Goal: Task Accomplishment & Management: Manage account settings

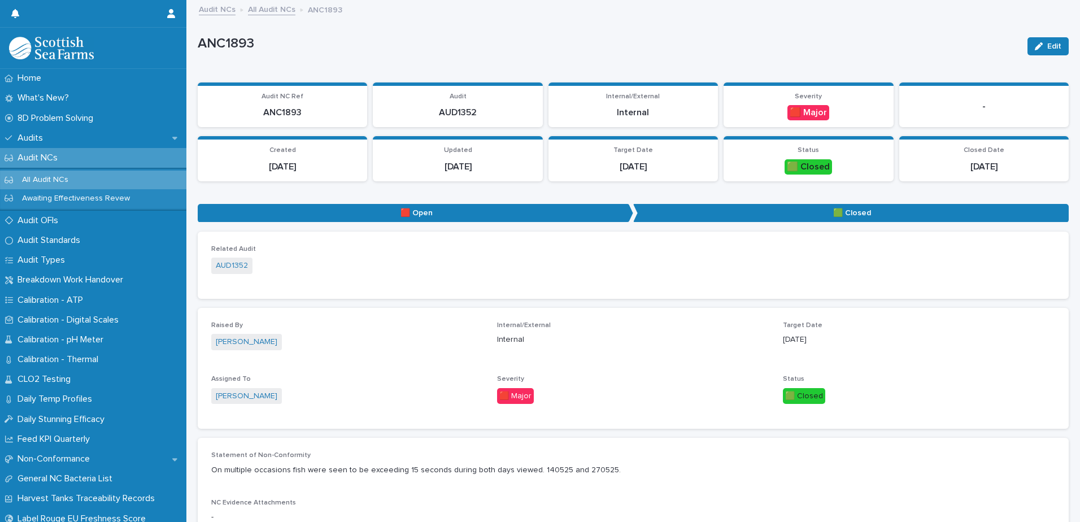
click at [44, 159] on p "Audit NCs" at bounding box center [40, 157] width 54 height 11
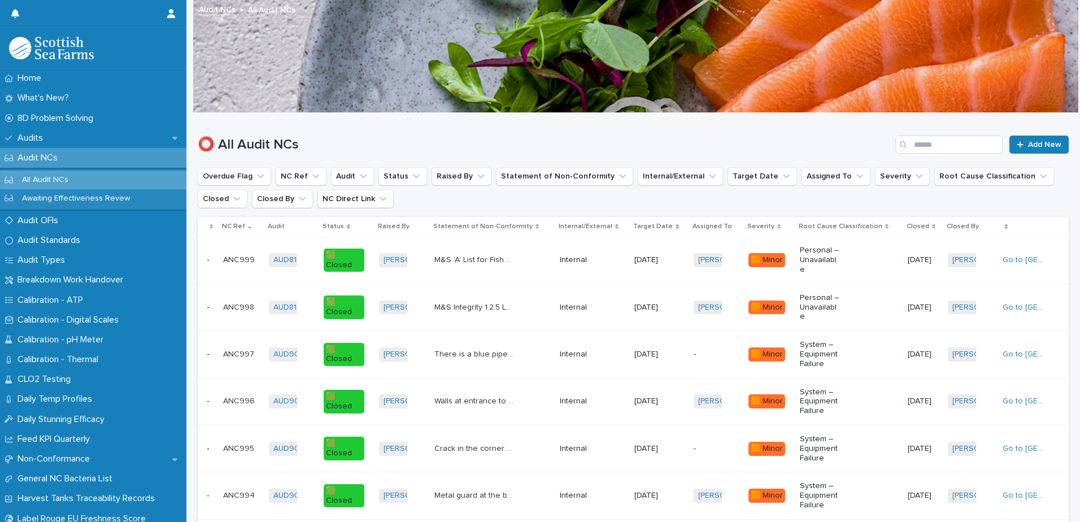
click at [708, 227] on p "Assigned To" at bounding box center [712, 226] width 40 height 12
click at [702, 225] on p "Assigned To" at bounding box center [712, 226] width 40 height 12
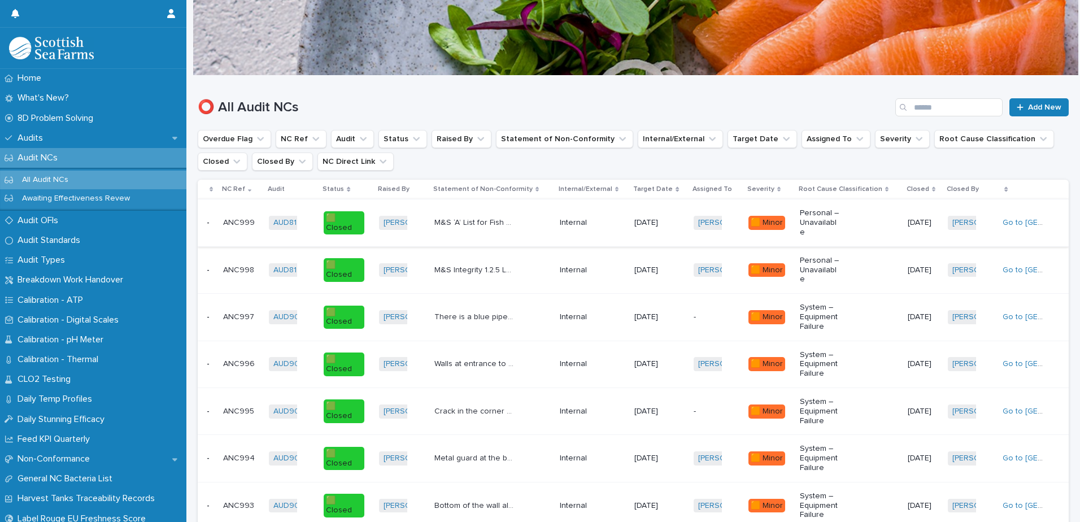
scroll to position [56, 0]
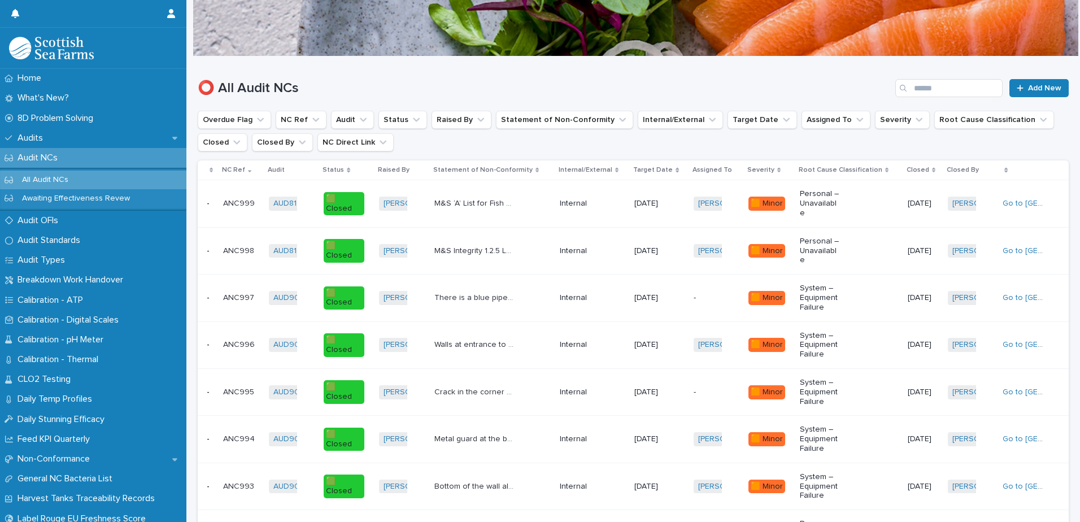
click at [41, 177] on p "All Audit NCs" at bounding box center [45, 180] width 64 height 10
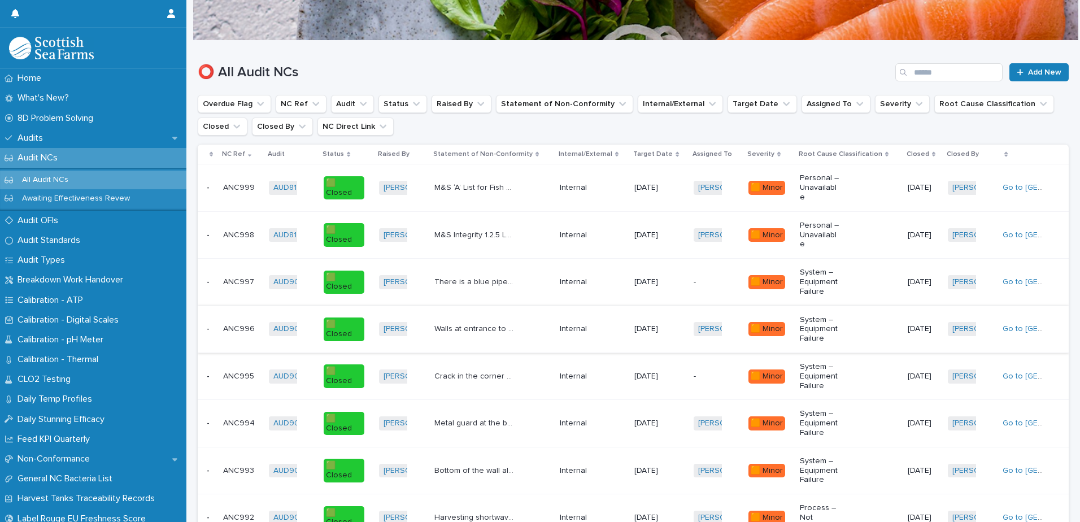
scroll to position [58, 0]
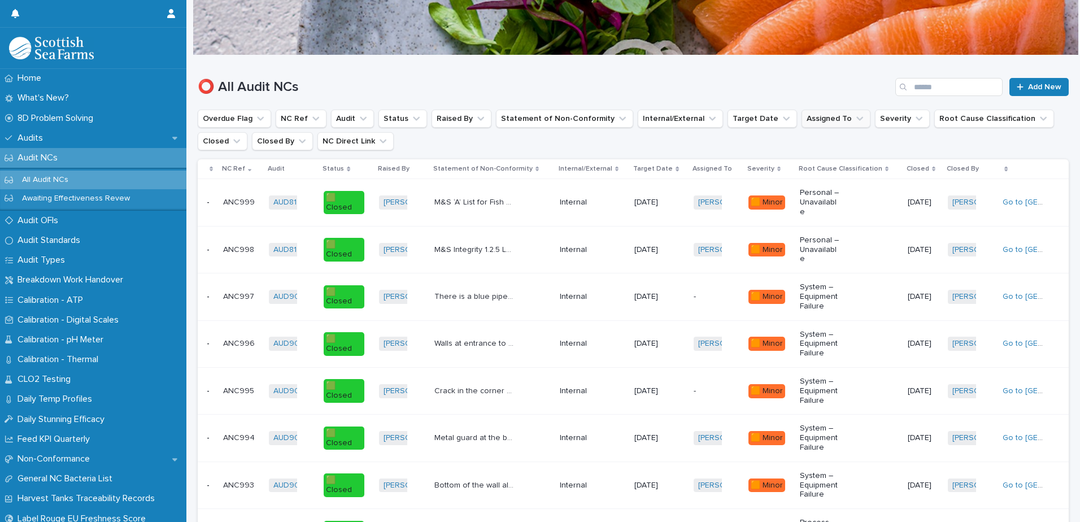
click at [854, 118] on icon "Assigned To" at bounding box center [859, 118] width 11 height 11
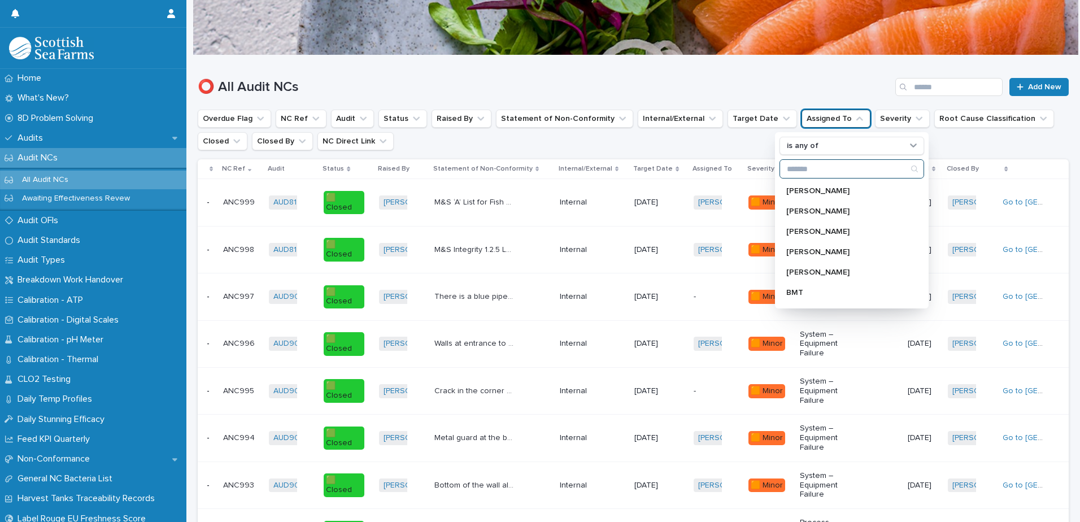
click at [815, 166] on input "Search" at bounding box center [851, 169] width 143 height 18
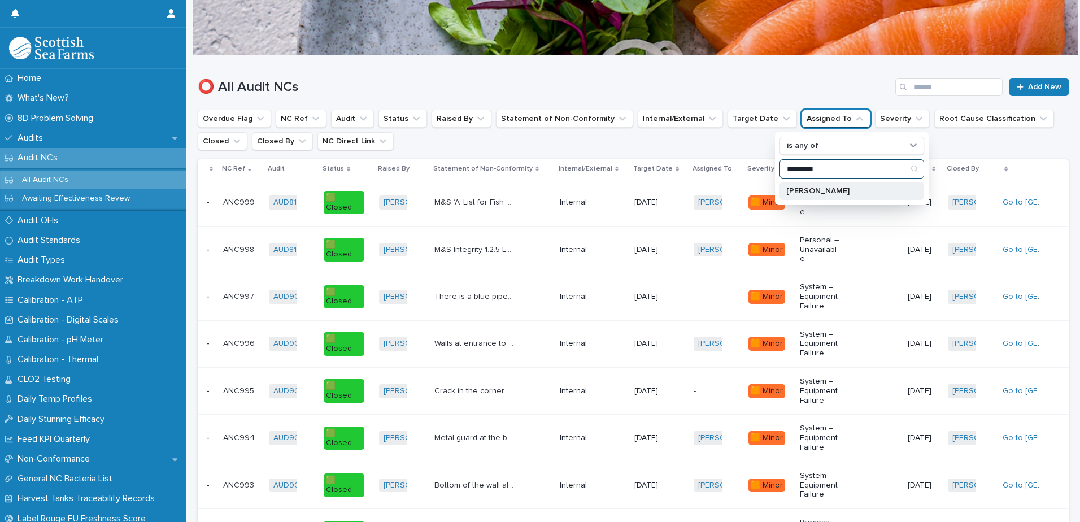
type input "*********"
click at [810, 191] on p "[PERSON_NAME]" at bounding box center [846, 191] width 120 height 8
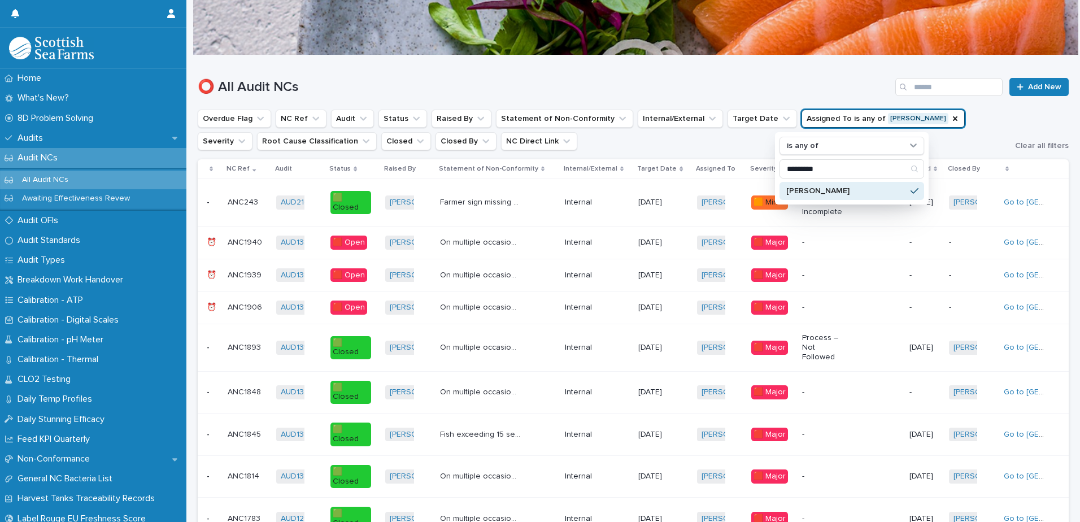
click at [823, 191] on p "[PERSON_NAME]" at bounding box center [846, 191] width 120 height 8
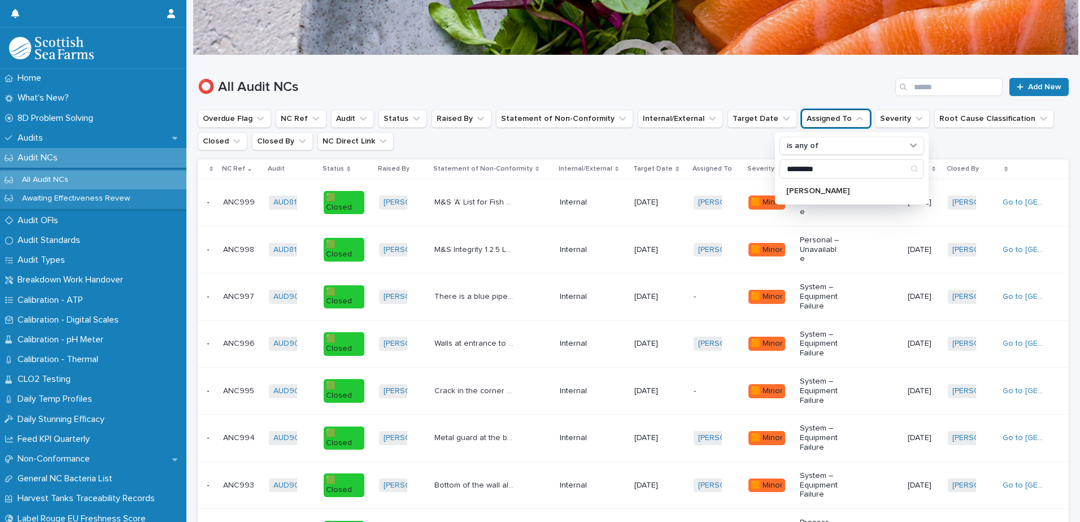
click at [708, 78] on div "⭕ All Audit NCs Add New" at bounding box center [633, 87] width 871 height 18
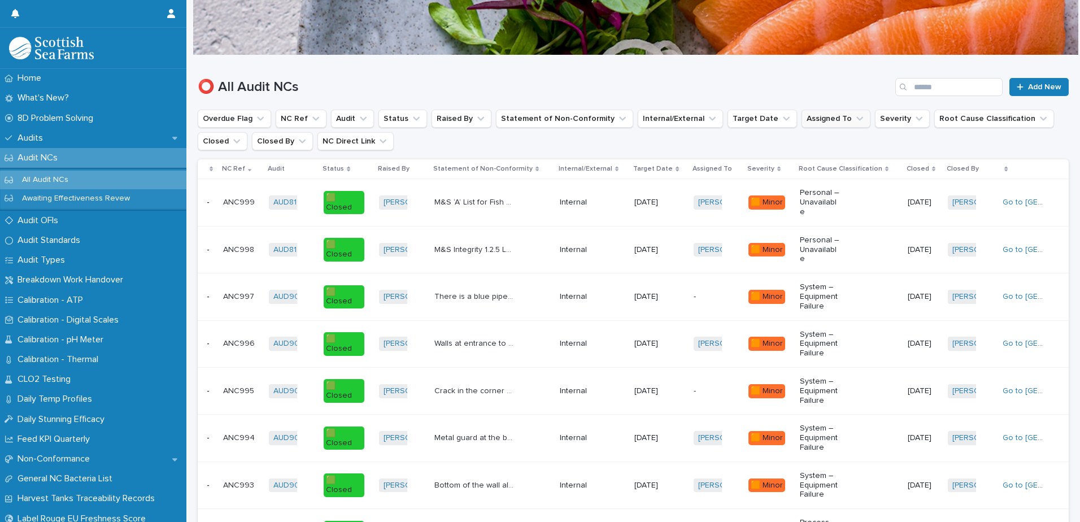
click at [856, 117] on icon "Assigned To" at bounding box center [859, 119] width 7 height 4
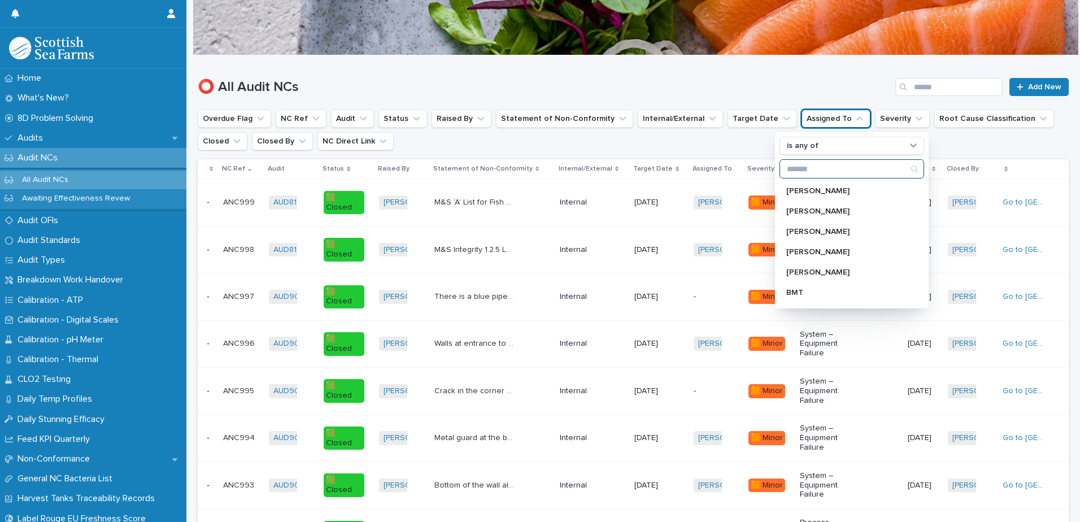
click at [813, 172] on input "Search" at bounding box center [851, 169] width 143 height 18
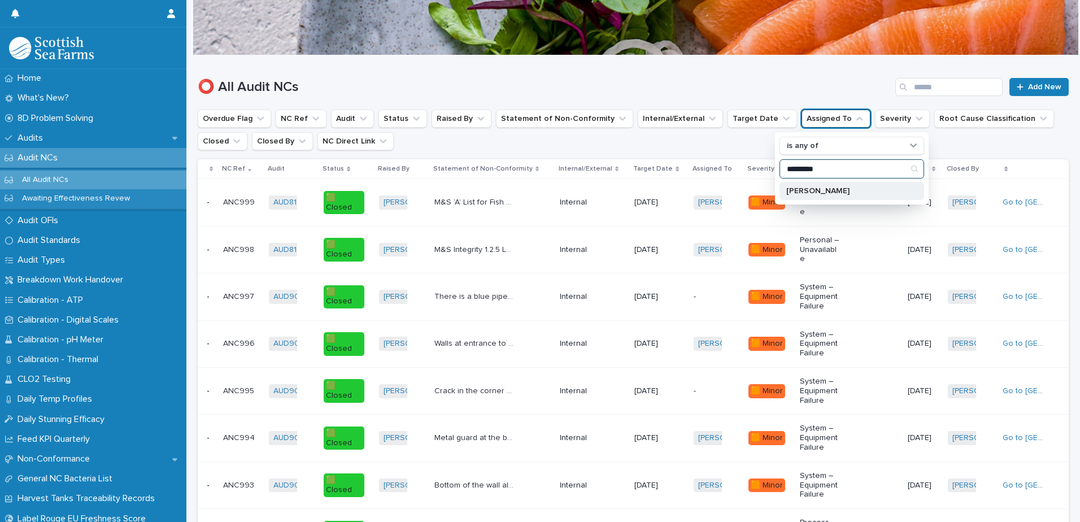
type input "*********"
click at [818, 189] on p "[PERSON_NAME]" at bounding box center [846, 191] width 120 height 8
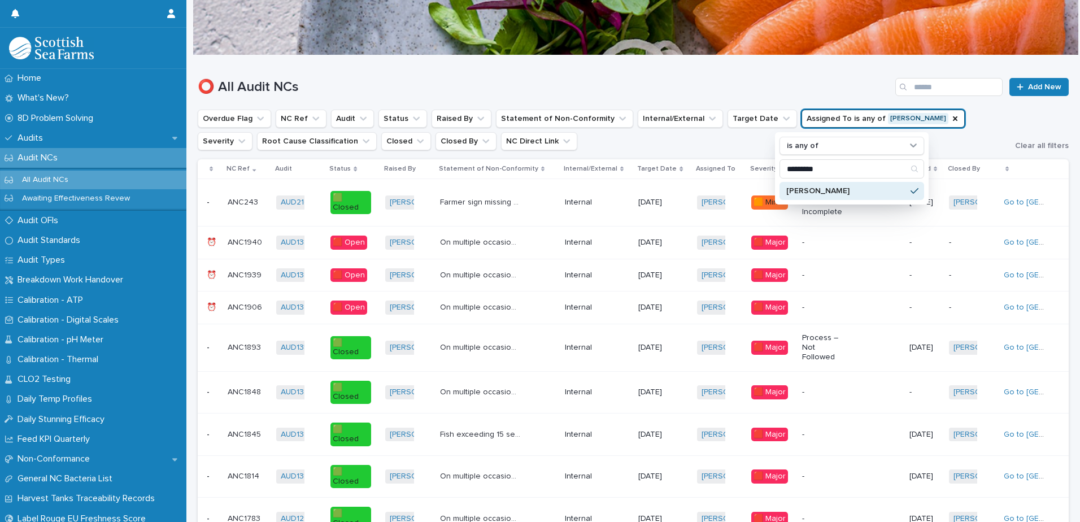
click at [779, 65] on div "⭕ All Audit NCs Add New" at bounding box center [633, 82] width 871 height 54
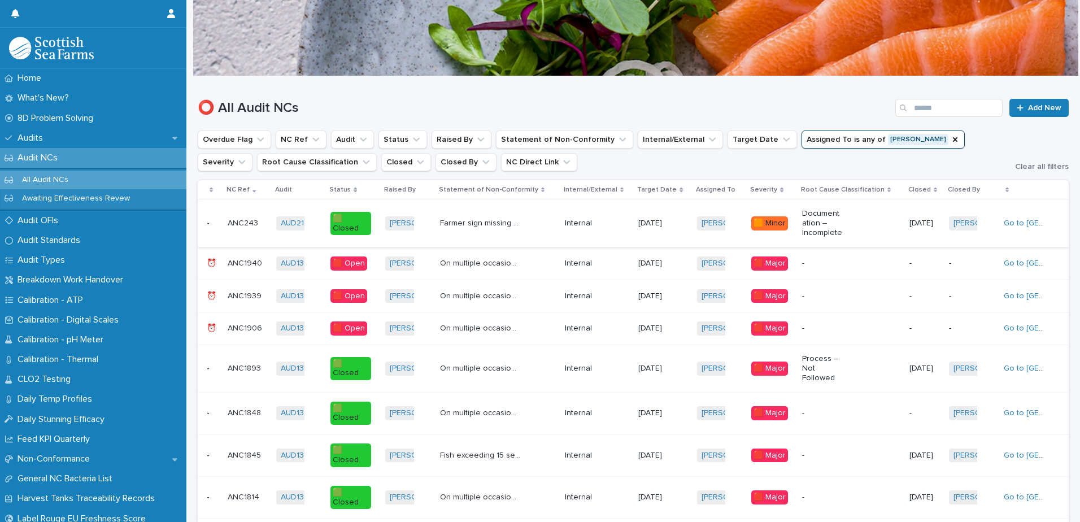
scroll to position [56, 0]
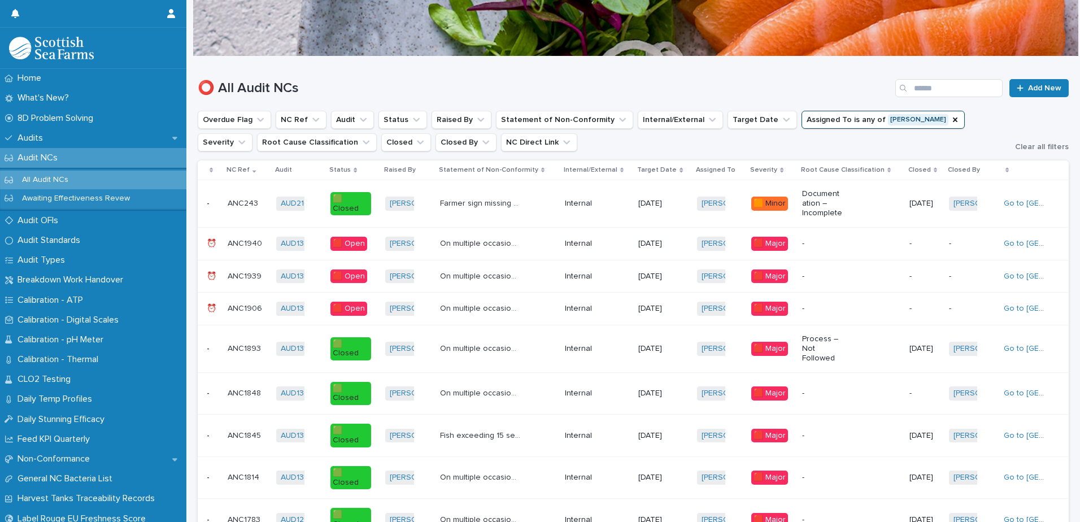
click at [355, 171] on icon at bounding box center [354, 170] width 3 height 5
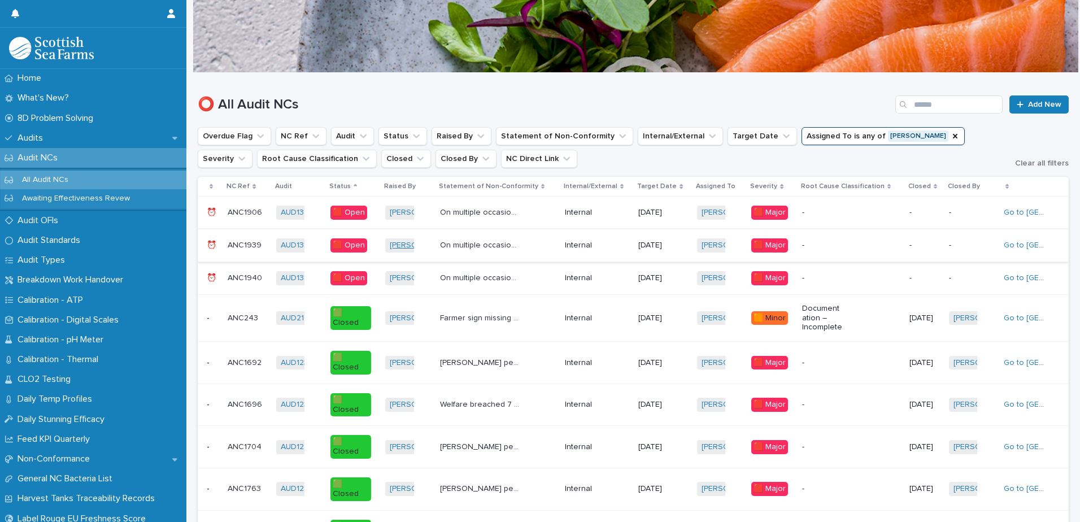
scroll to position [56, 0]
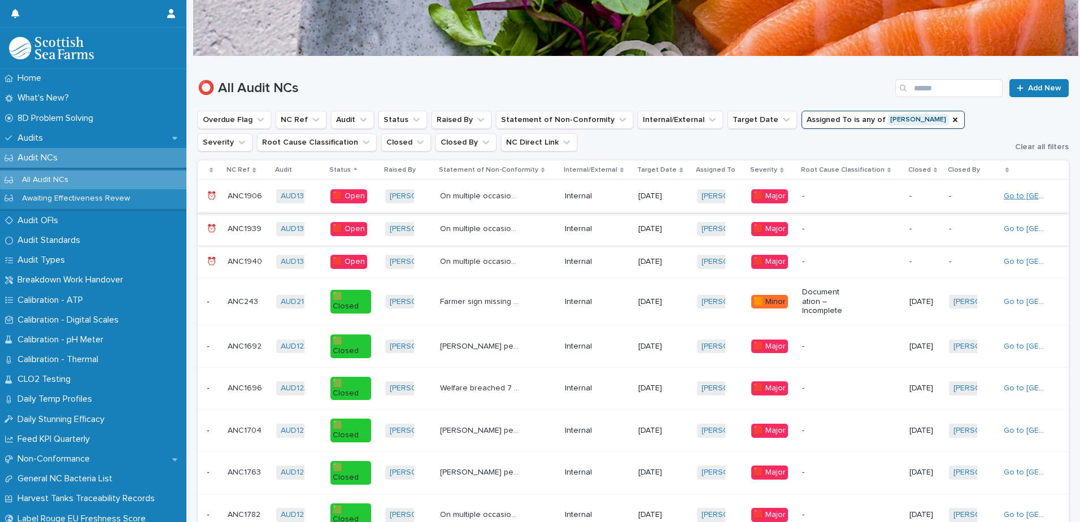
click at [1018, 193] on link "Go to [GEOGRAPHIC_DATA]" at bounding box center [1053, 196] width 101 height 8
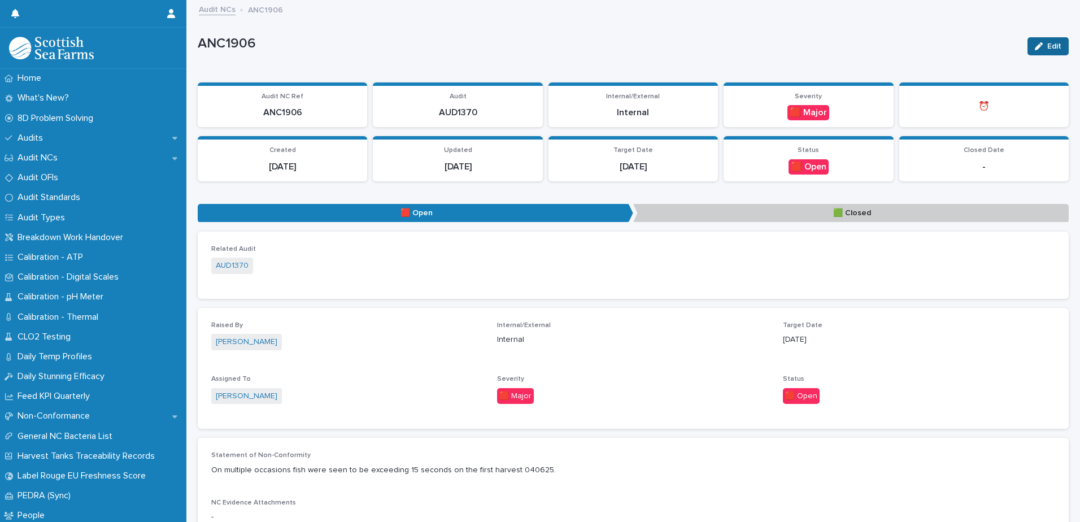
click at [1047, 45] on span "Edit" at bounding box center [1054, 46] width 14 height 8
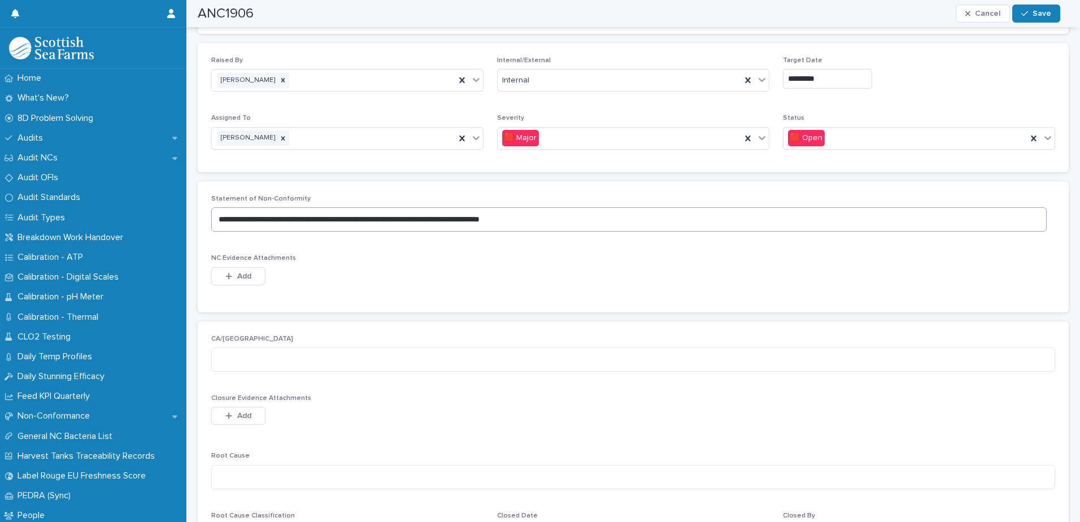
scroll to position [282, 0]
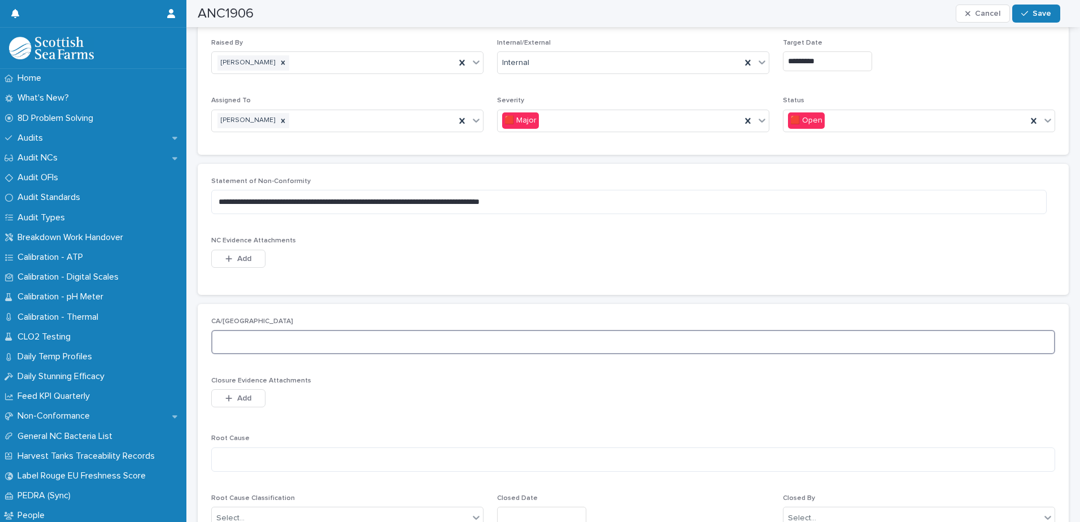
click at [246, 346] on textarea at bounding box center [633, 342] width 844 height 24
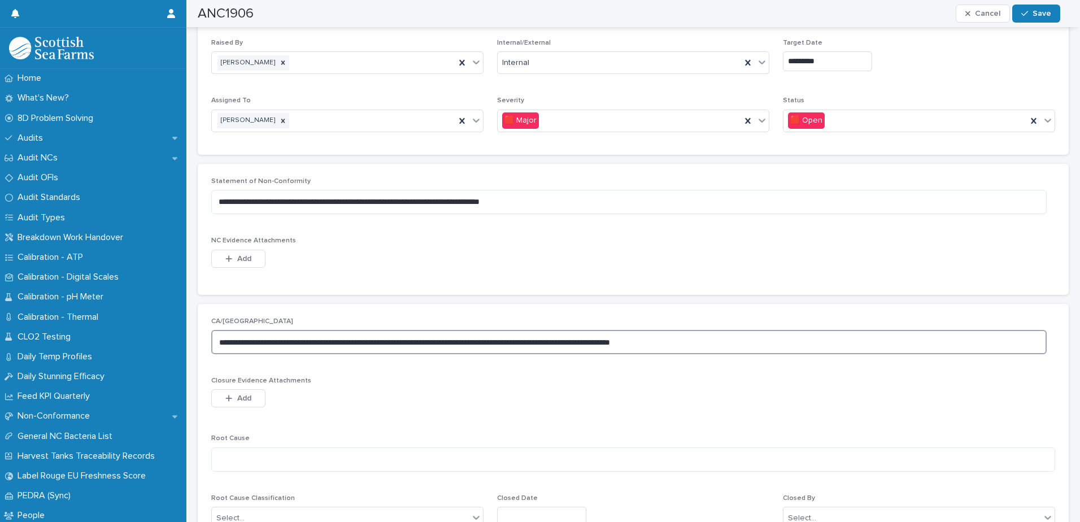
click at [665, 343] on textarea "**********" at bounding box center [628, 342] width 835 height 24
click at [727, 339] on textarea "**********" at bounding box center [628, 342] width 835 height 24
type textarea "**********"
click at [294, 457] on textarea at bounding box center [633, 459] width 844 height 24
click at [331, 458] on textarea "**********" at bounding box center [628, 459] width 835 height 24
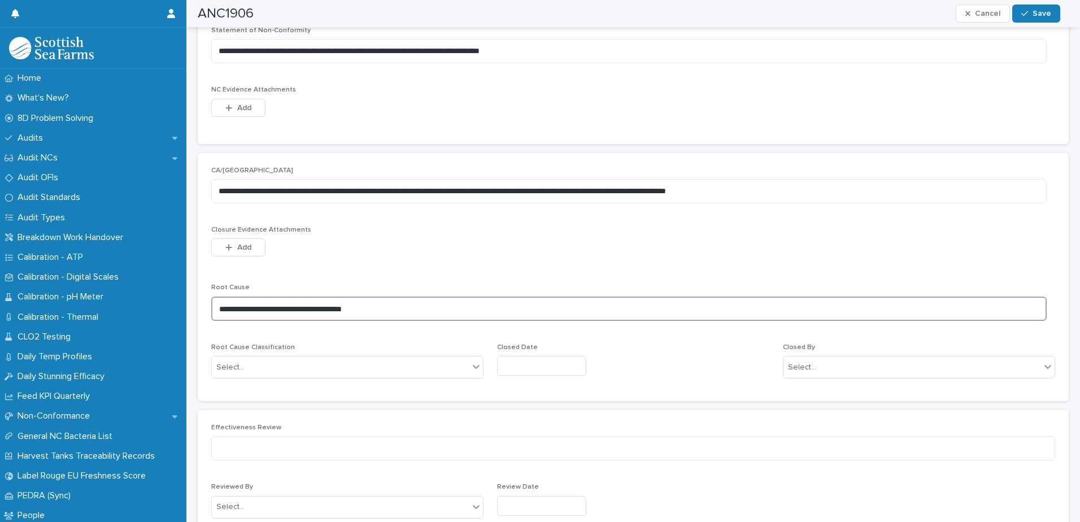
scroll to position [452, 0]
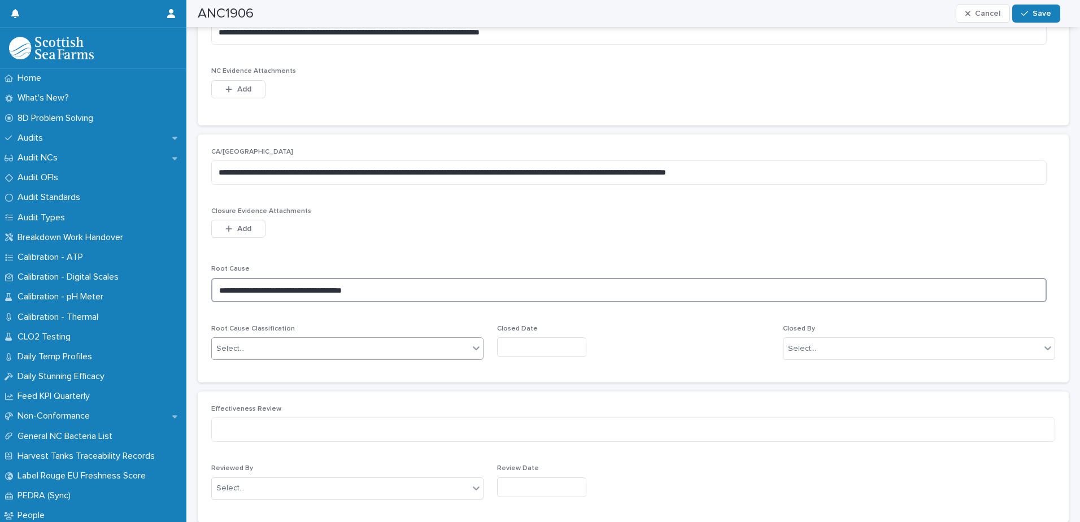
type textarea "**********"
click at [475, 348] on icon at bounding box center [475, 347] width 11 height 11
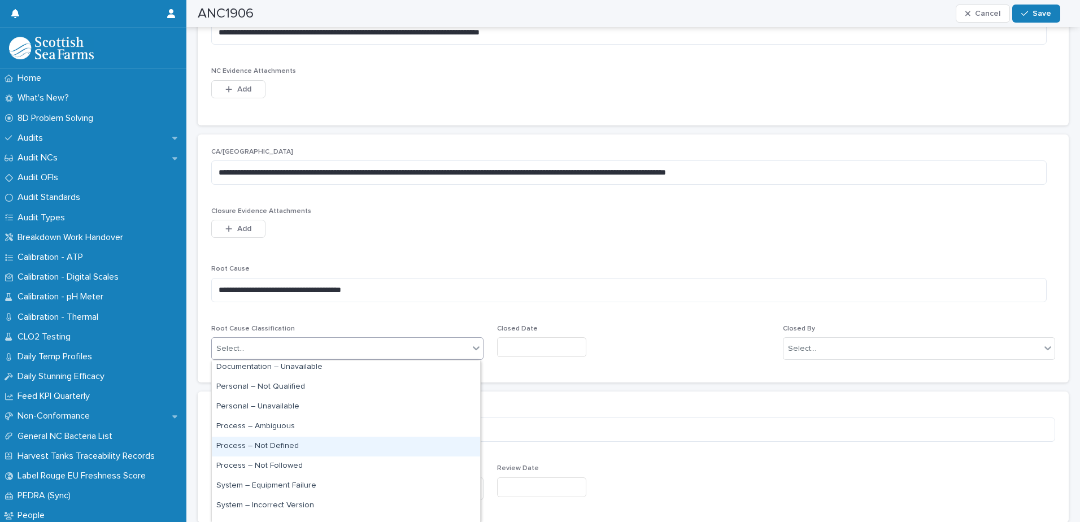
scroll to position [56, 0]
click at [310, 446] on div "Process – Not Followed" at bounding box center [346, 452] width 268 height 20
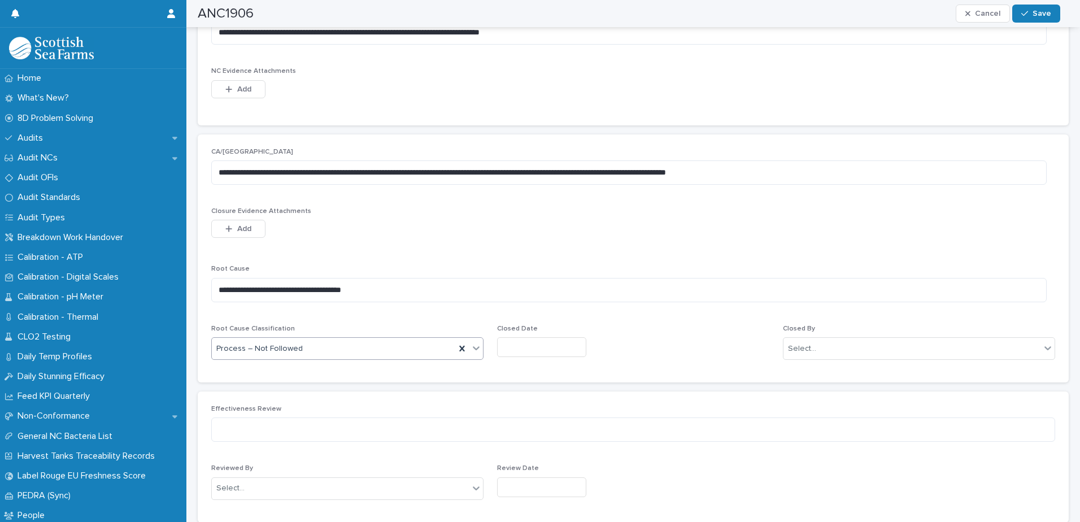
click at [579, 346] on input "text" at bounding box center [541, 347] width 89 height 20
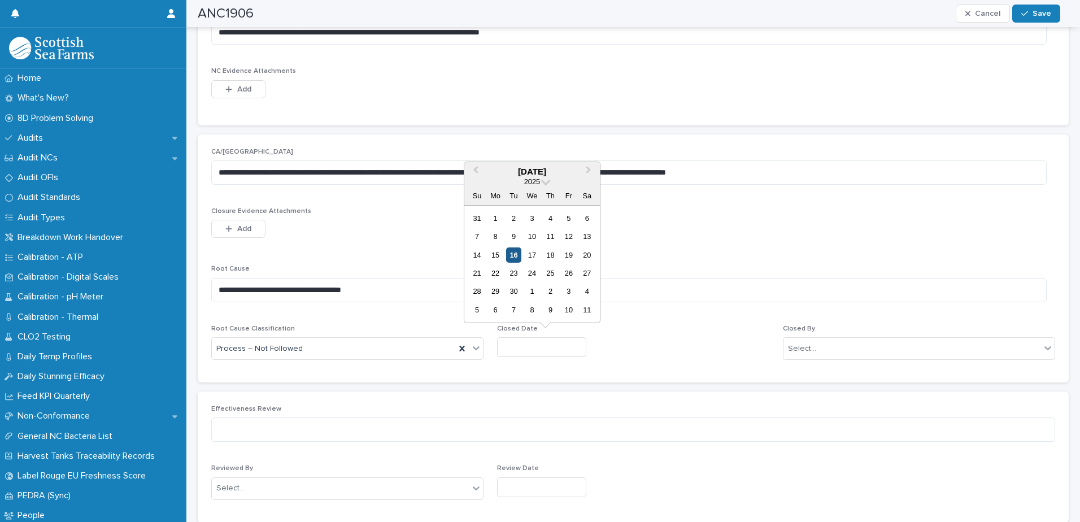
click at [514, 253] on div "16" at bounding box center [513, 254] width 15 height 15
type input "*********"
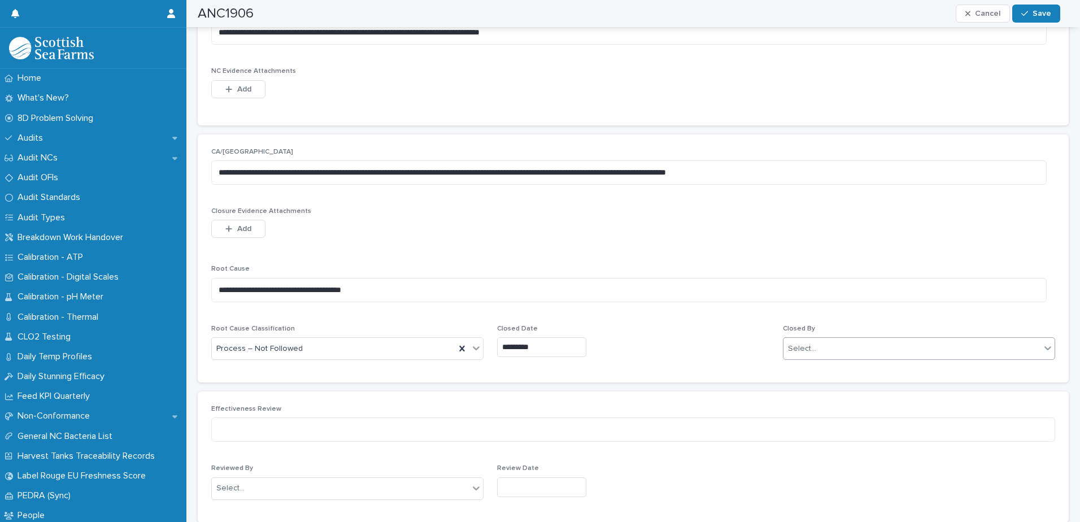
click at [1044, 348] on icon at bounding box center [1047, 348] width 7 height 4
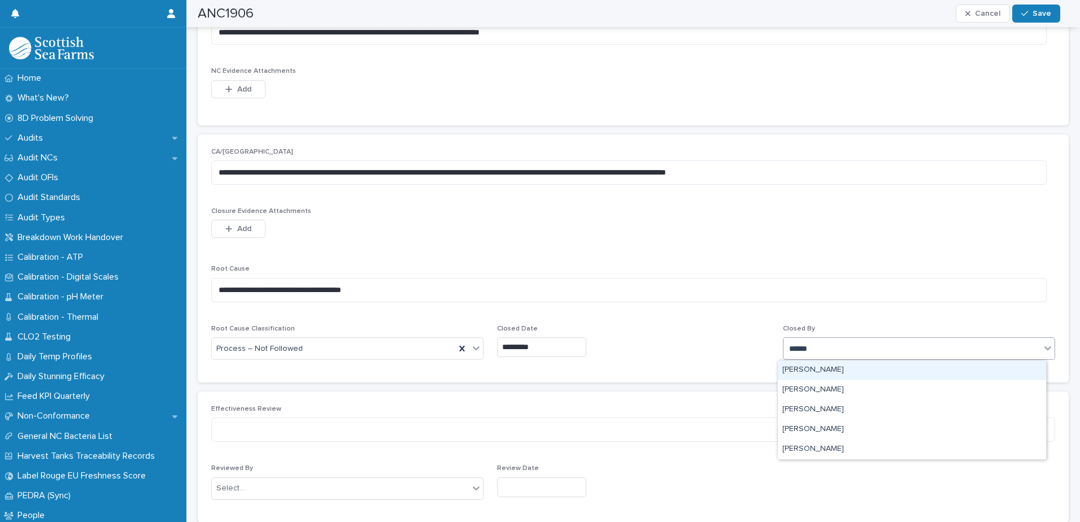
type input "*******"
click at [826, 372] on div "[PERSON_NAME]" at bounding box center [912, 370] width 268 height 20
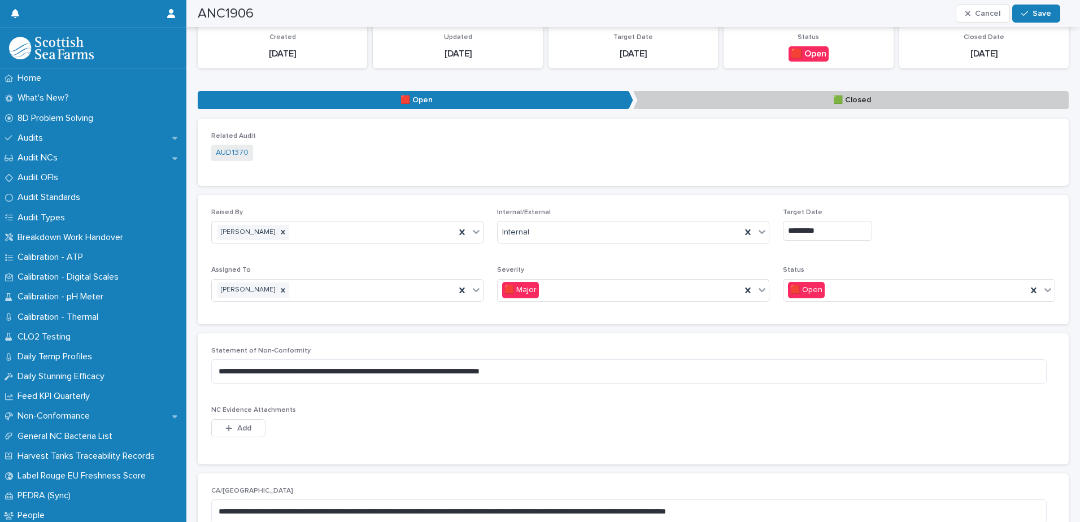
scroll to position [169, 0]
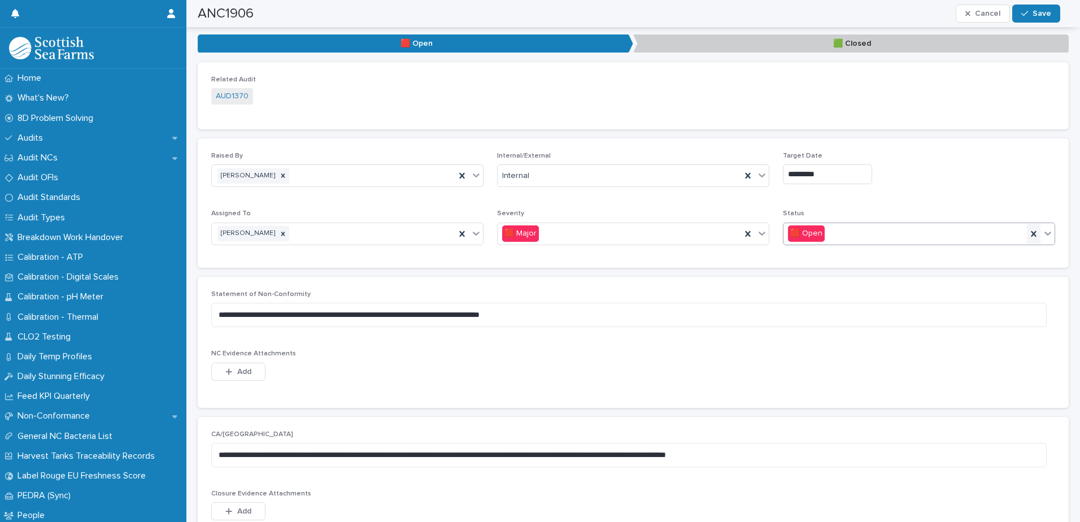
click at [1028, 233] on icon at bounding box center [1033, 233] width 11 height 11
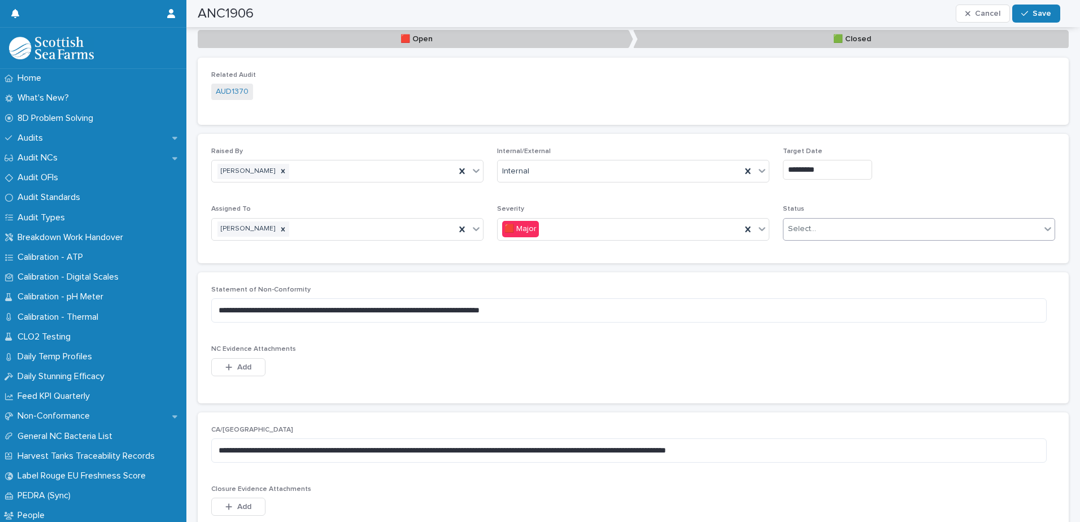
scroll to position [167, 0]
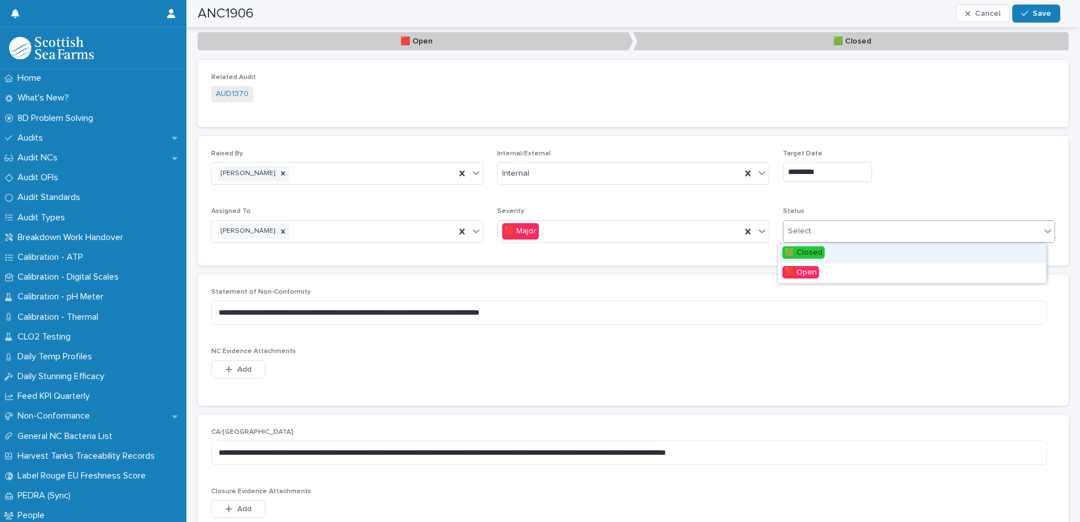
click at [1044, 232] on icon at bounding box center [1047, 231] width 7 height 4
click at [802, 254] on span "🟩 Closed" at bounding box center [803, 252] width 42 height 12
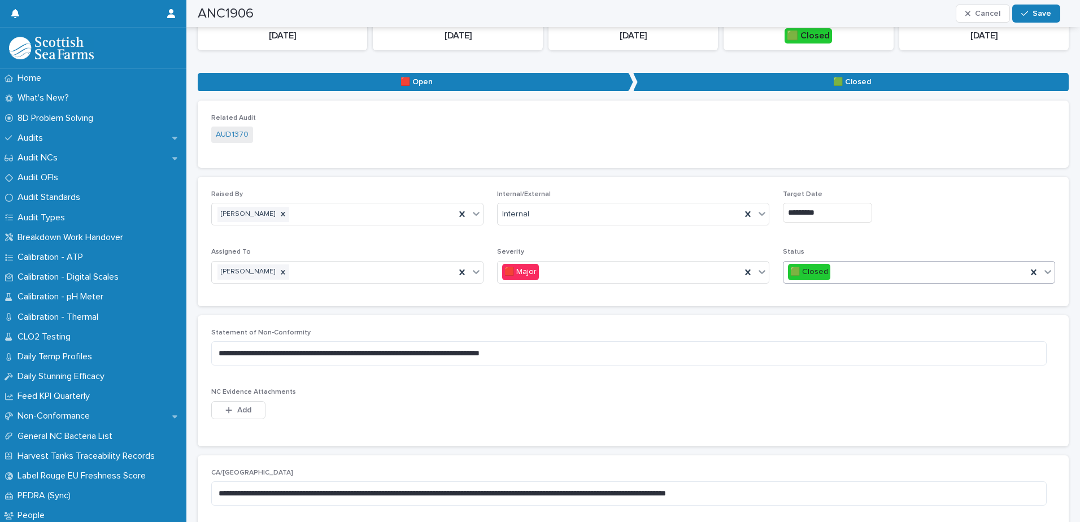
scroll to position [0, 0]
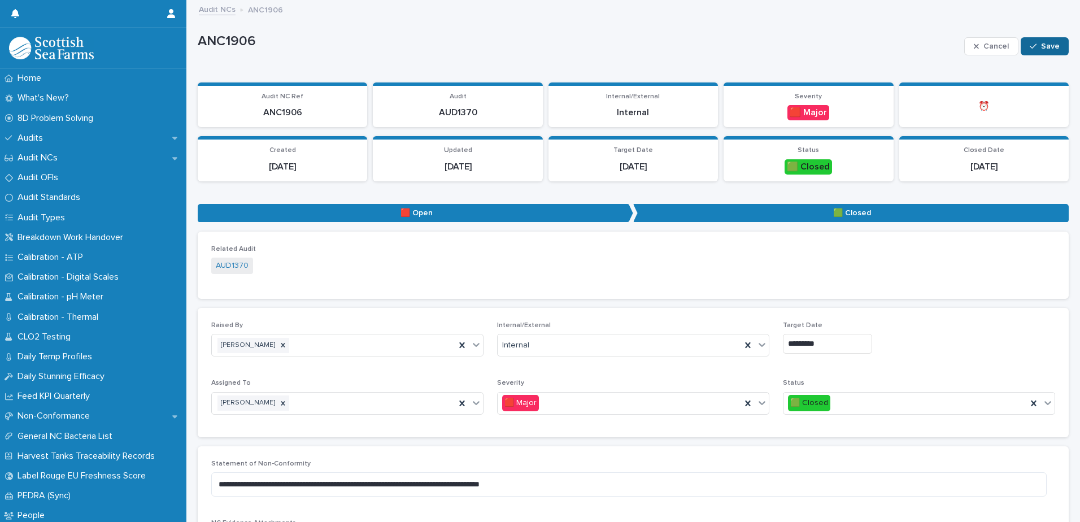
click at [1041, 46] on span "Save" at bounding box center [1050, 46] width 19 height 8
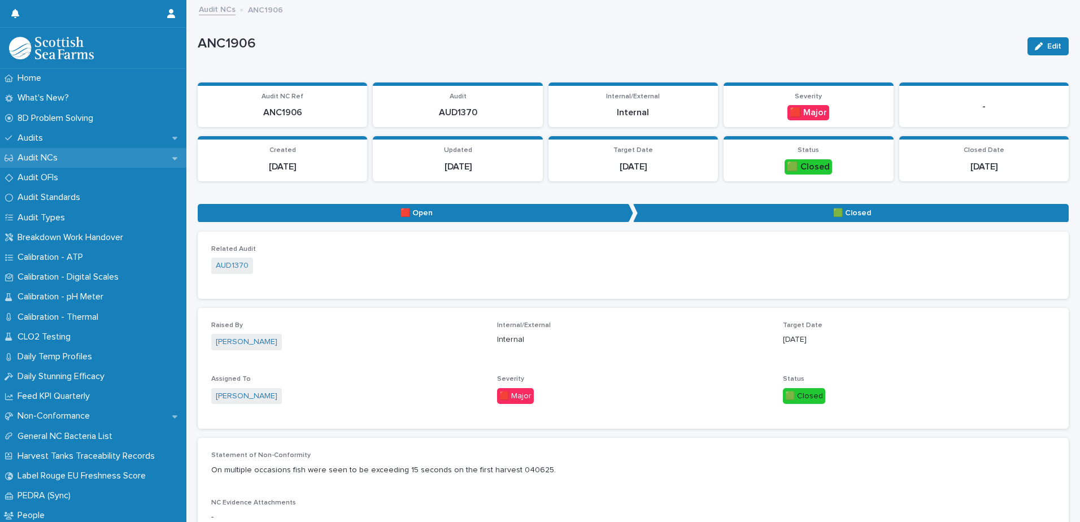
click at [172, 156] on icon at bounding box center [174, 158] width 5 height 8
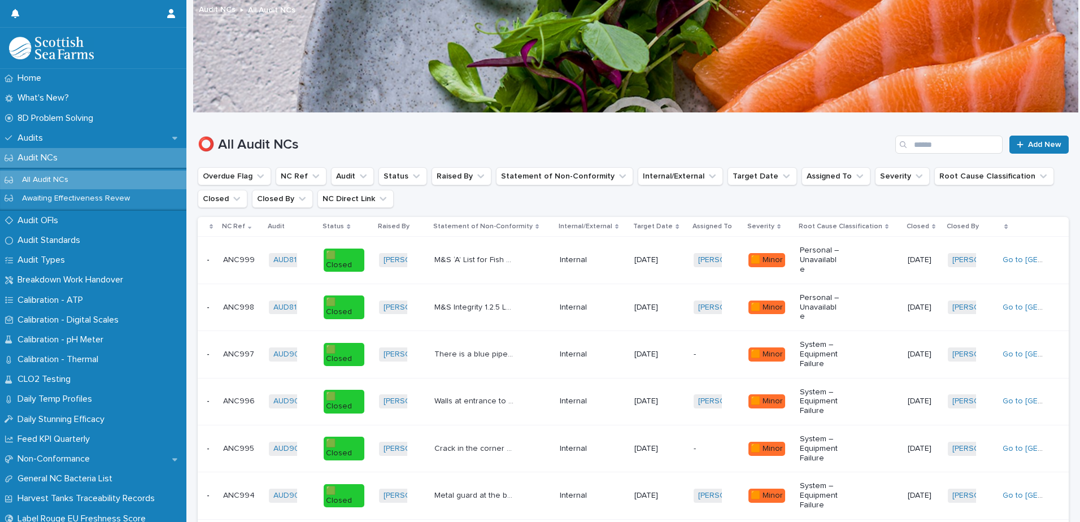
click at [53, 178] on p "All Audit NCs" at bounding box center [45, 180] width 64 height 10
click at [854, 177] on icon "Assigned To" at bounding box center [859, 176] width 11 height 11
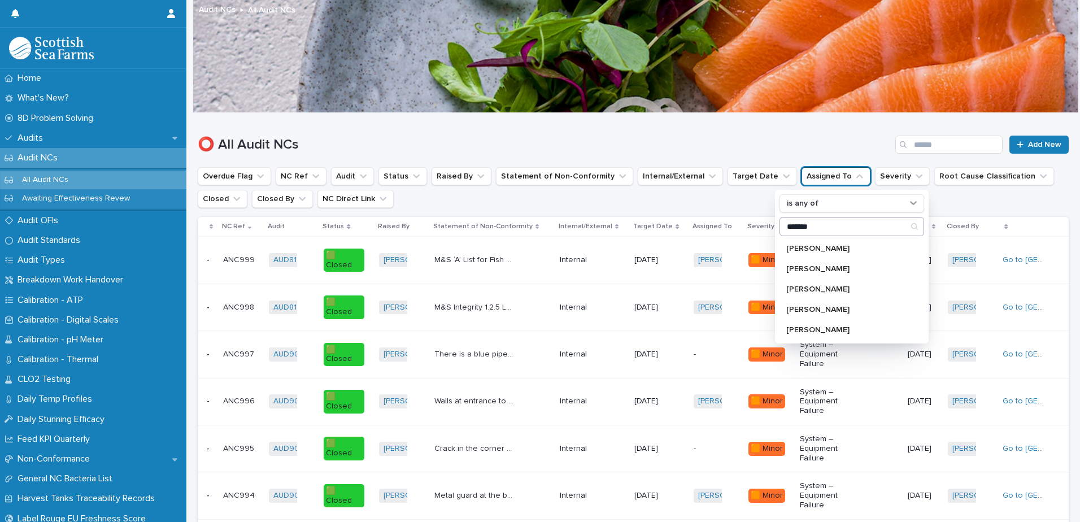
type input "**********"
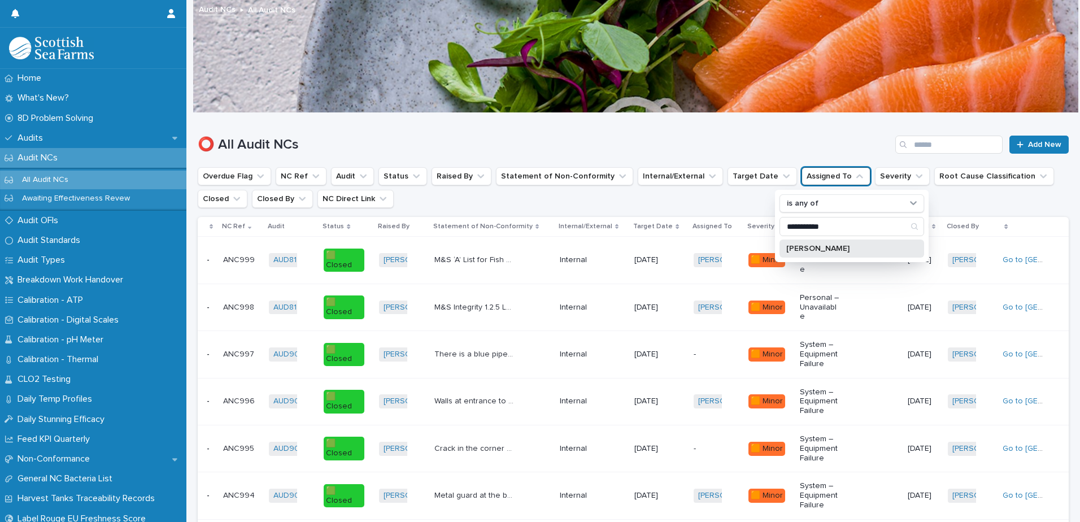
click at [833, 249] on p "[PERSON_NAME]" at bounding box center [846, 248] width 120 height 8
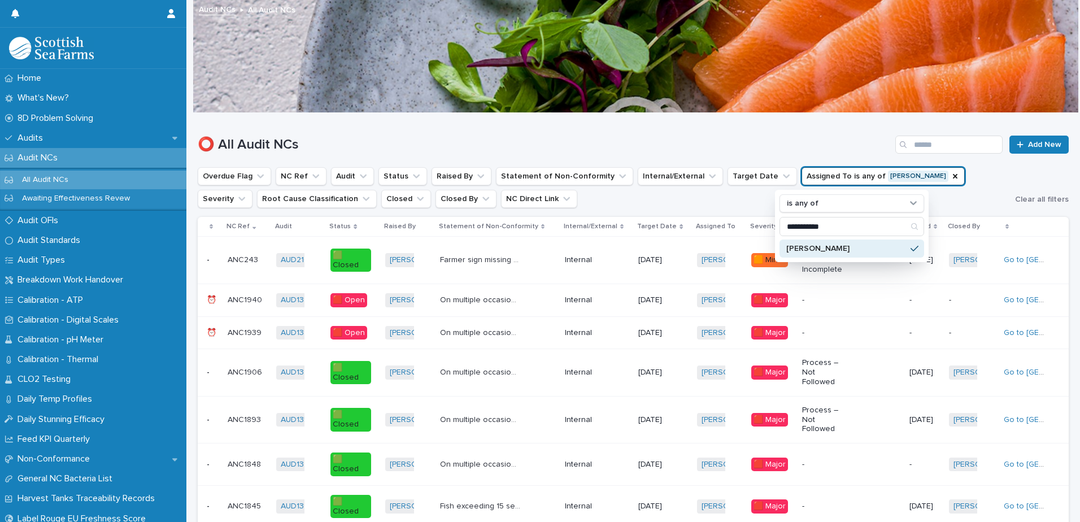
click at [643, 138] on h1 "⭕ All Audit NCs" at bounding box center [544, 145] width 693 height 16
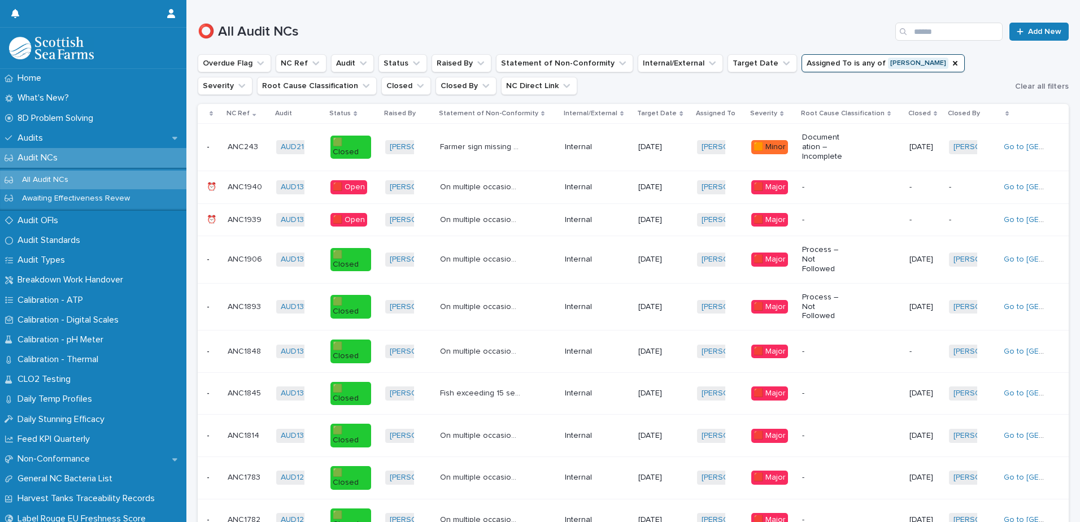
scroll to position [56, 0]
